Goal: Task Accomplishment & Management: Manage account settings

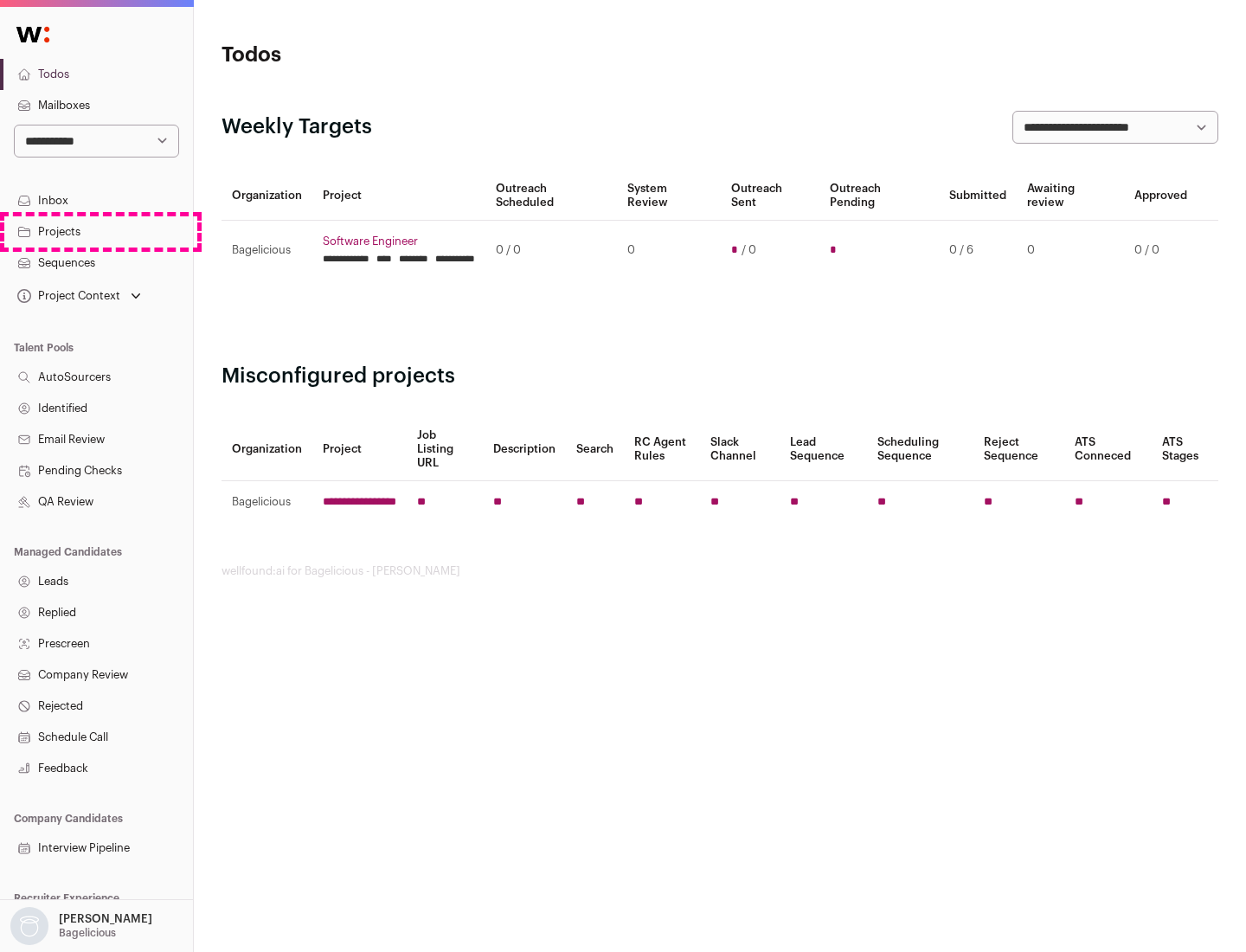
click at [96, 231] on link "Projects" at bounding box center [96, 232] width 193 height 31
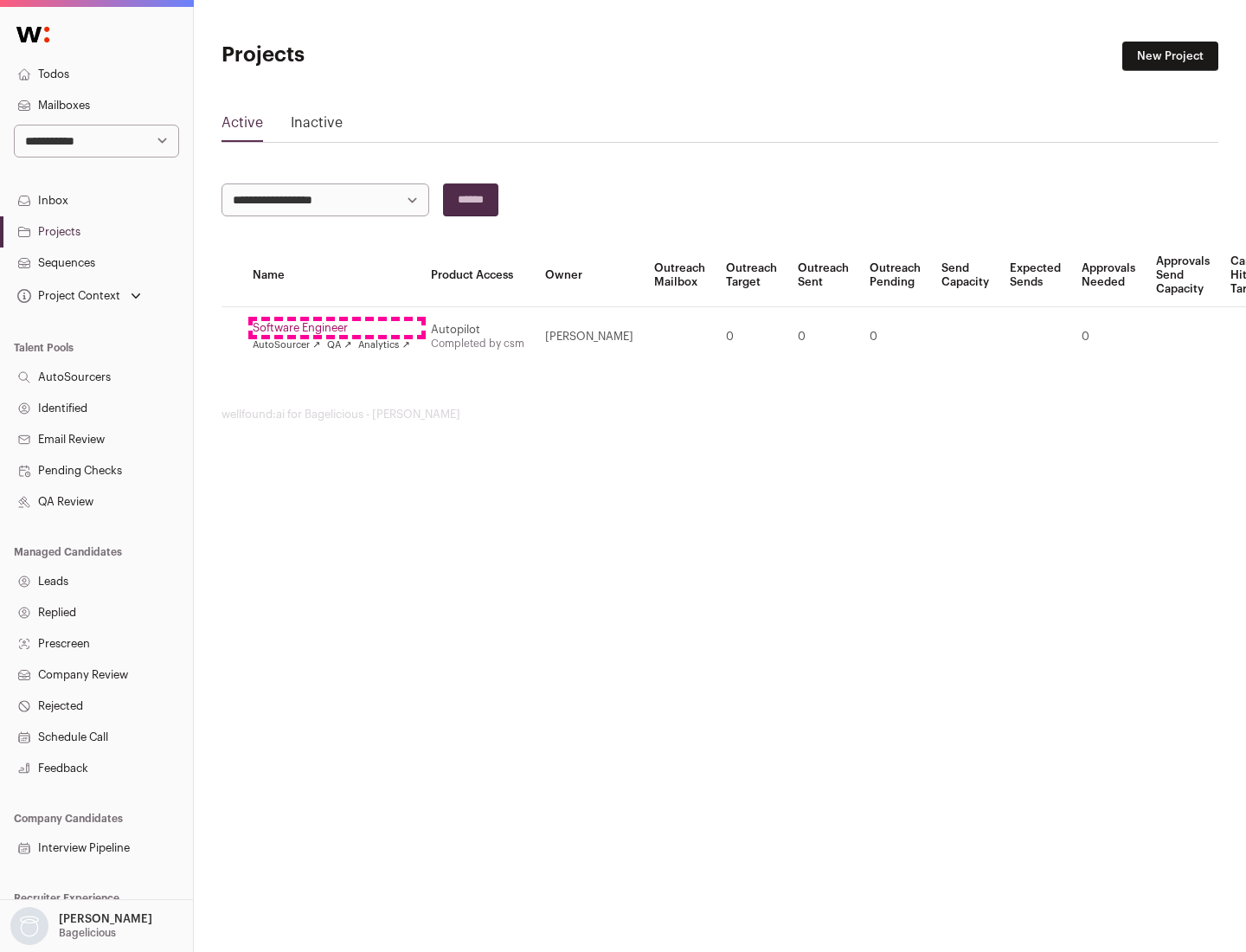
click at [337, 328] on link "Software Engineer" at bounding box center [331, 328] width 158 height 14
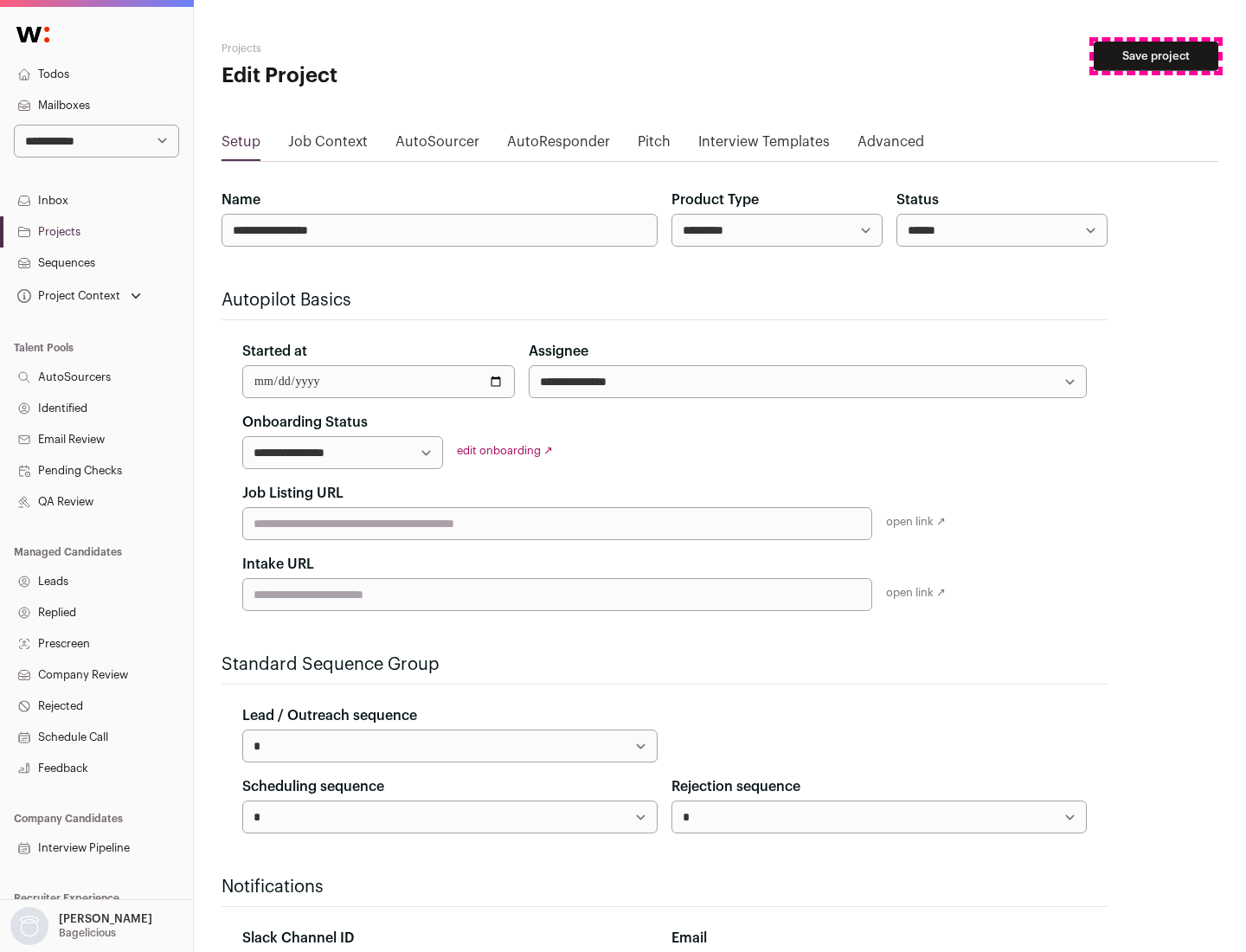
click at [1156, 56] on button "Save project" at bounding box center [1157, 56] width 125 height 30
